Goal: Task Accomplishment & Management: Manage account settings

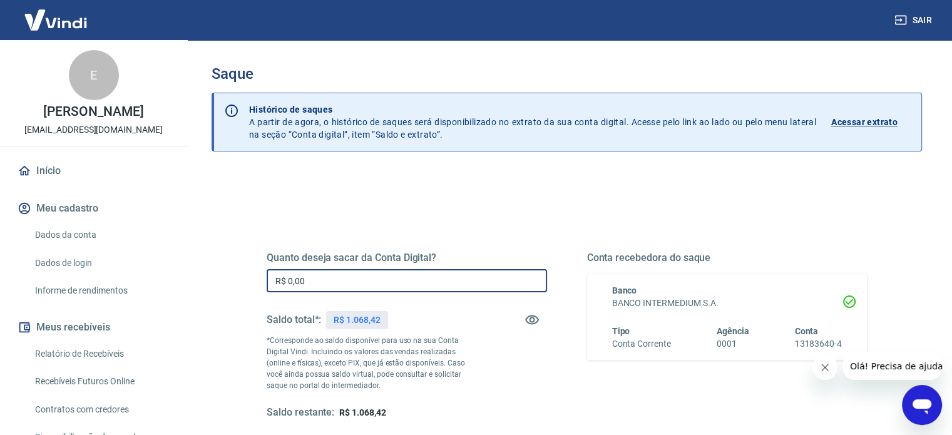
click at [456, 275] on input "R$ 0,00" at bounding box center [407, 280] width 280 height 23
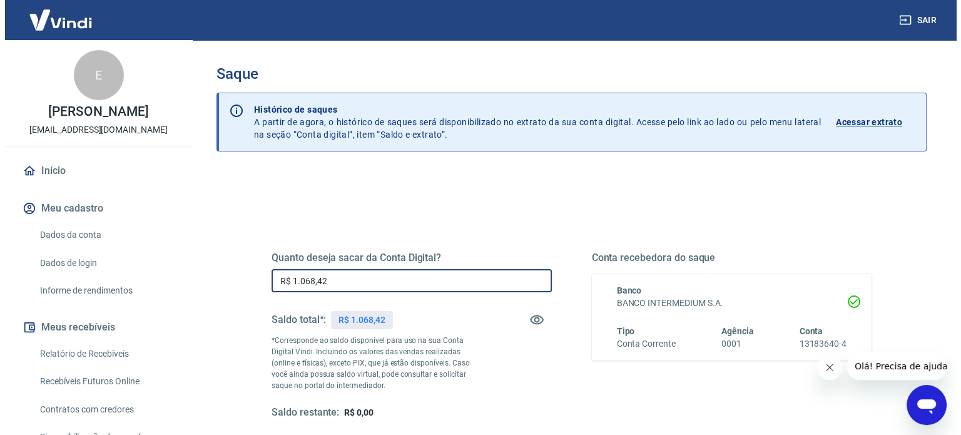
scroll to position [125, 0]
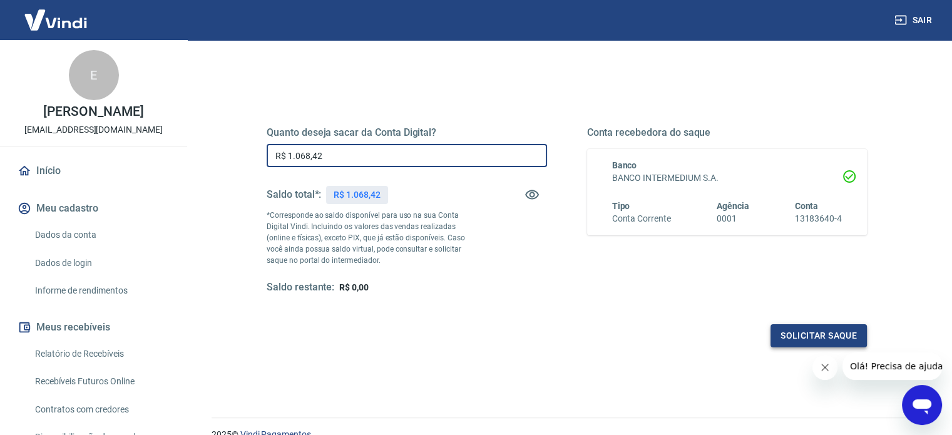
type input "R$ 1.068,42"
click at [817, 340] on button "Solicitar saque" at bounding box center [818, 335] width 96 height 23
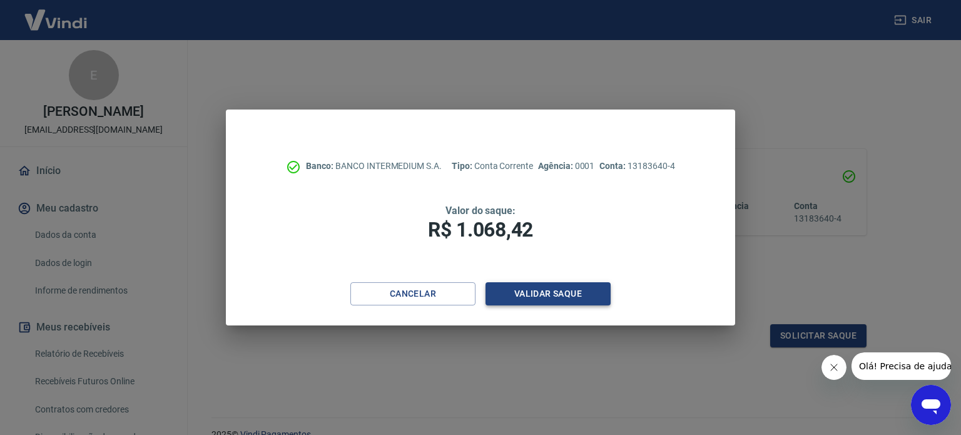
click at [544, 293] on button "Validar saque" at bounding box center [548, 293] width 125 height 23
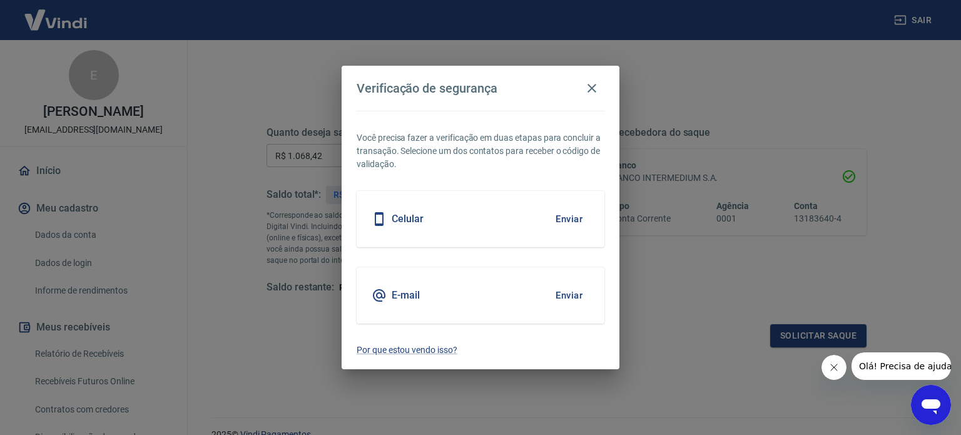
click at [518, 292] on div "E-mail Enviar" at bounding box center [481, 295] width 248 height 56
click at [571, 292] on button "Enviar" at bounding box center [569, 295] width 41 height 26
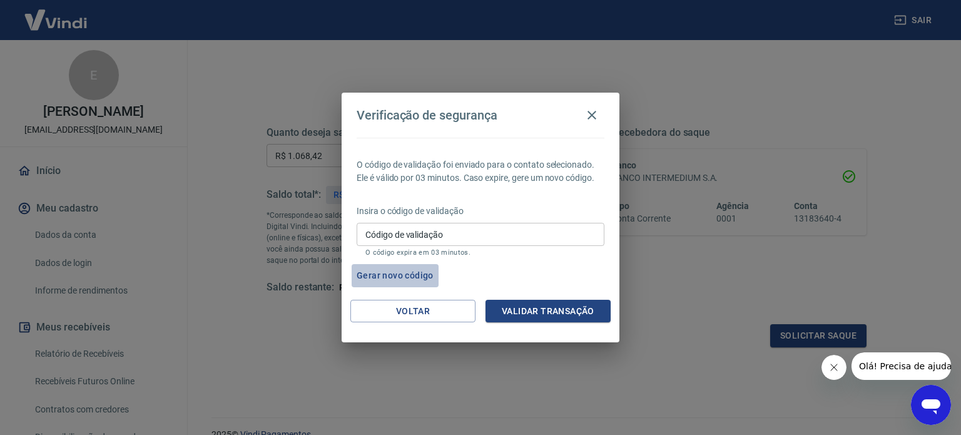
click at [422, 277] on button "Gerar novo código" at bounding box center [395, 275] width 87 height 23
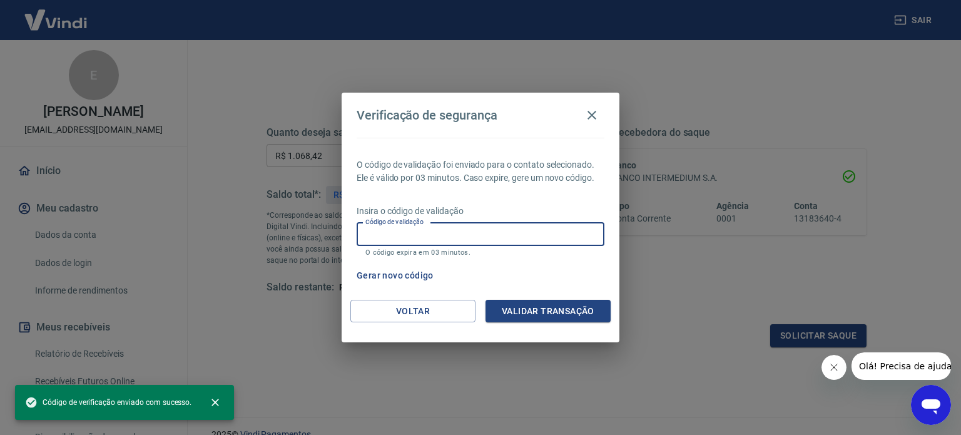
click at [491, 234] on input "Código de validação" at bounding box center [481, 234] width 248 height 23
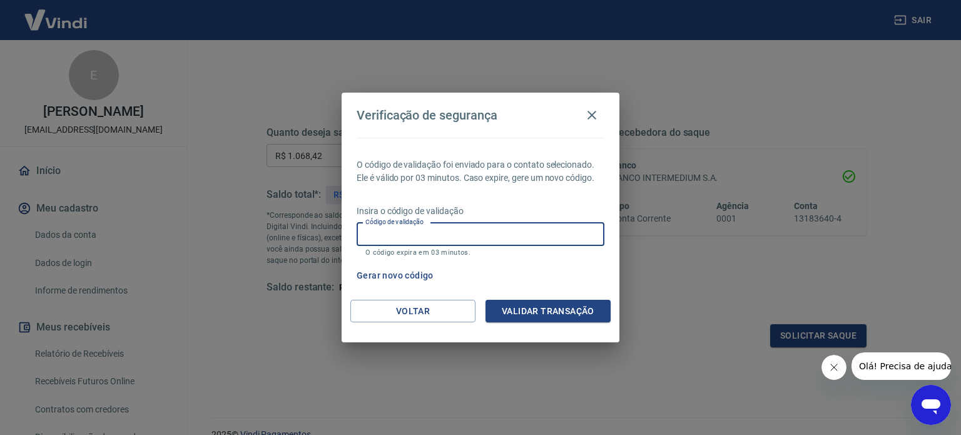
paste input "950574"
type input "950574"
click at [591, 311] on button "Validar transação" at bounding box center [548, 311] width 125 height 23
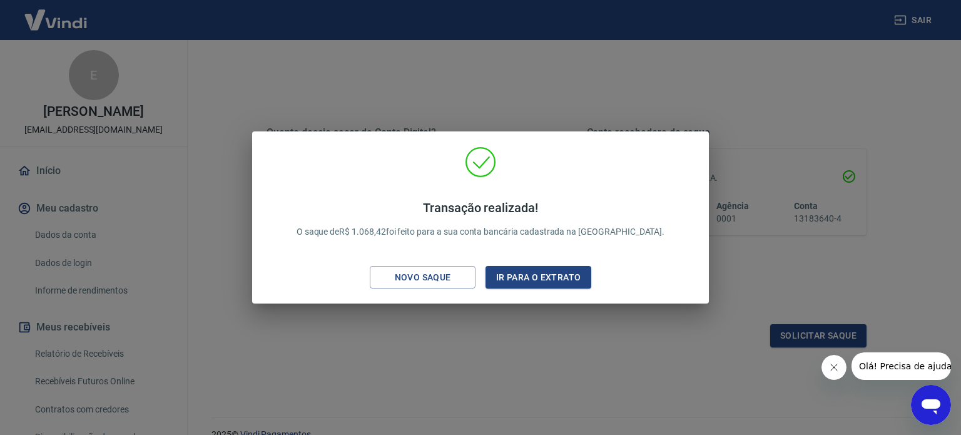
click at [164, 131] on div "Transação realizada! O saque de R$ 1.068,42 foi feito para a sua conta bancária…" at bounding box center [480, 217] width 961 height 435
